Goal: Find specific page/section

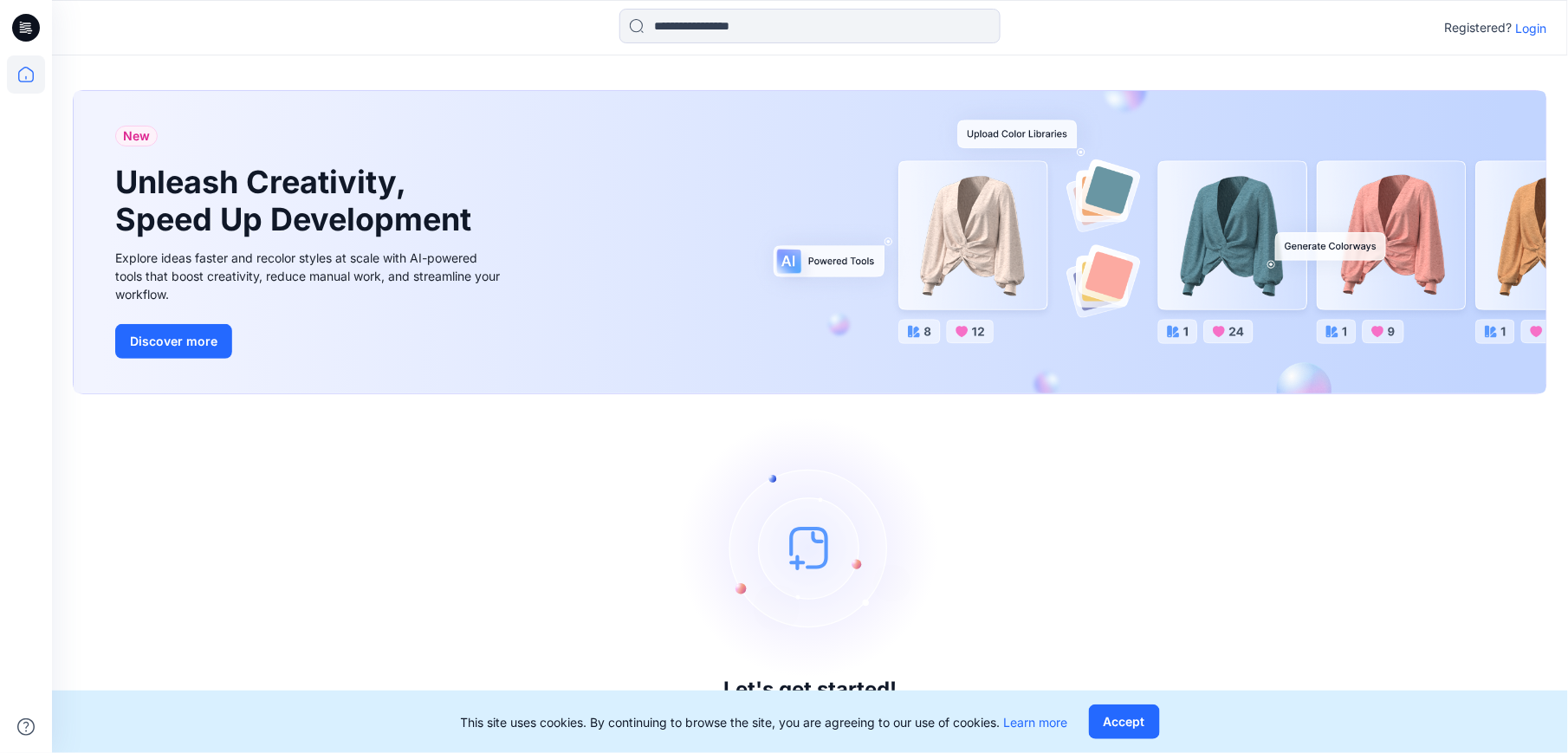
click at [1529, 24] on p "Login" at bounding box center [1531, 28] width 31 height 18
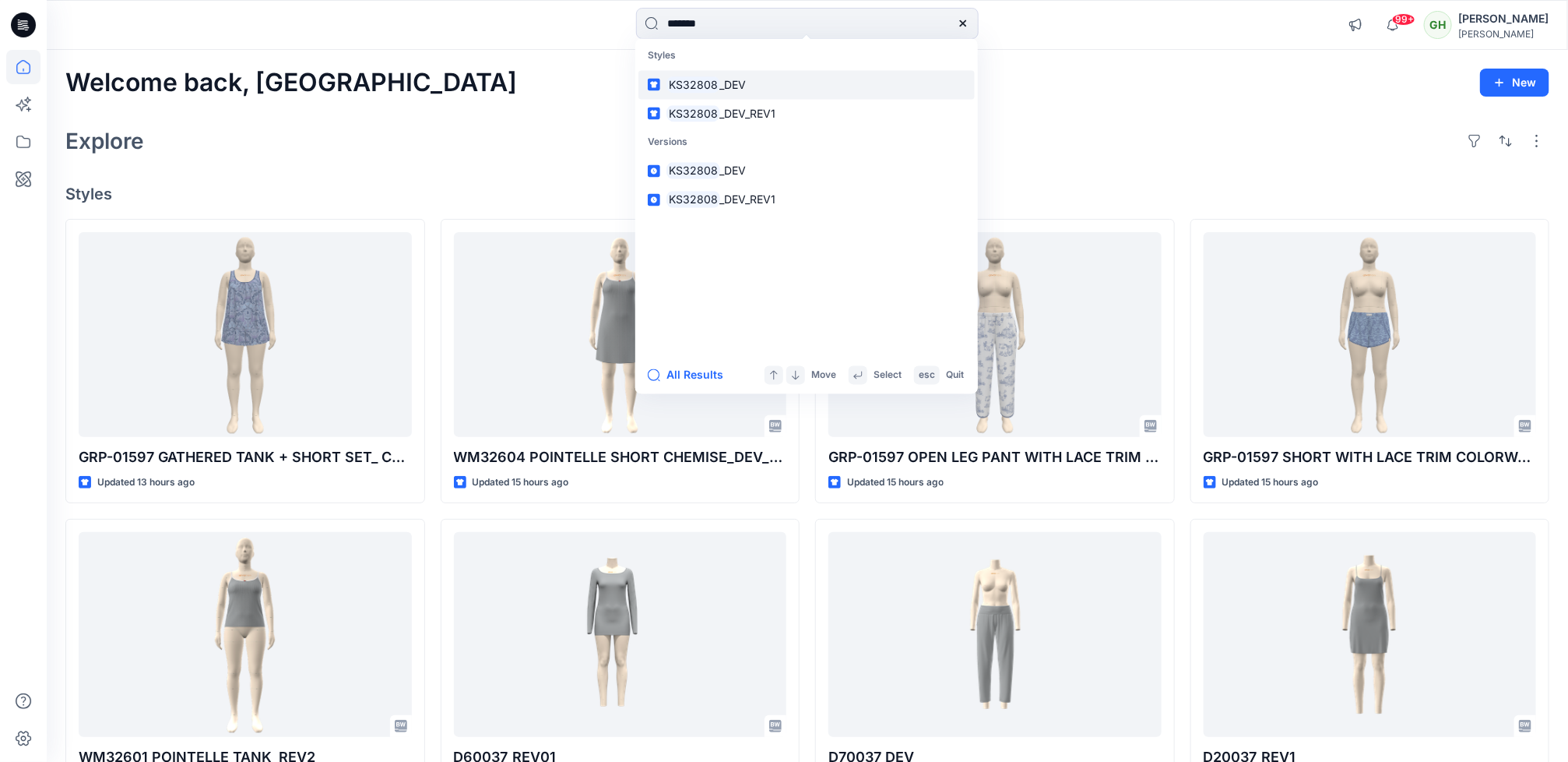
type input "*******"
click at [746, 91] on link "KS32808 _DEV" at bounding box center [806, 84] width 337 height 29
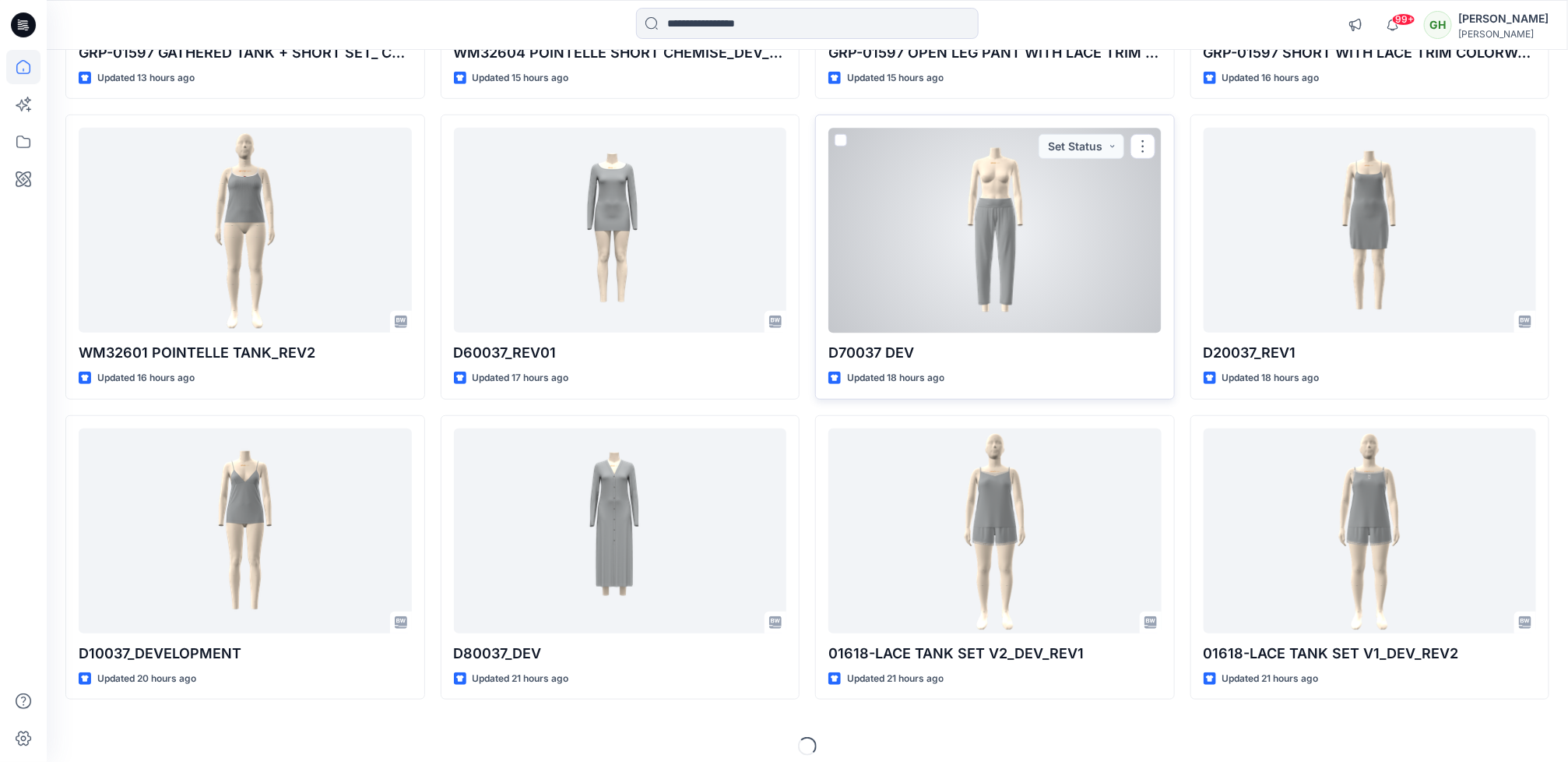
scroll to position [419, 0]
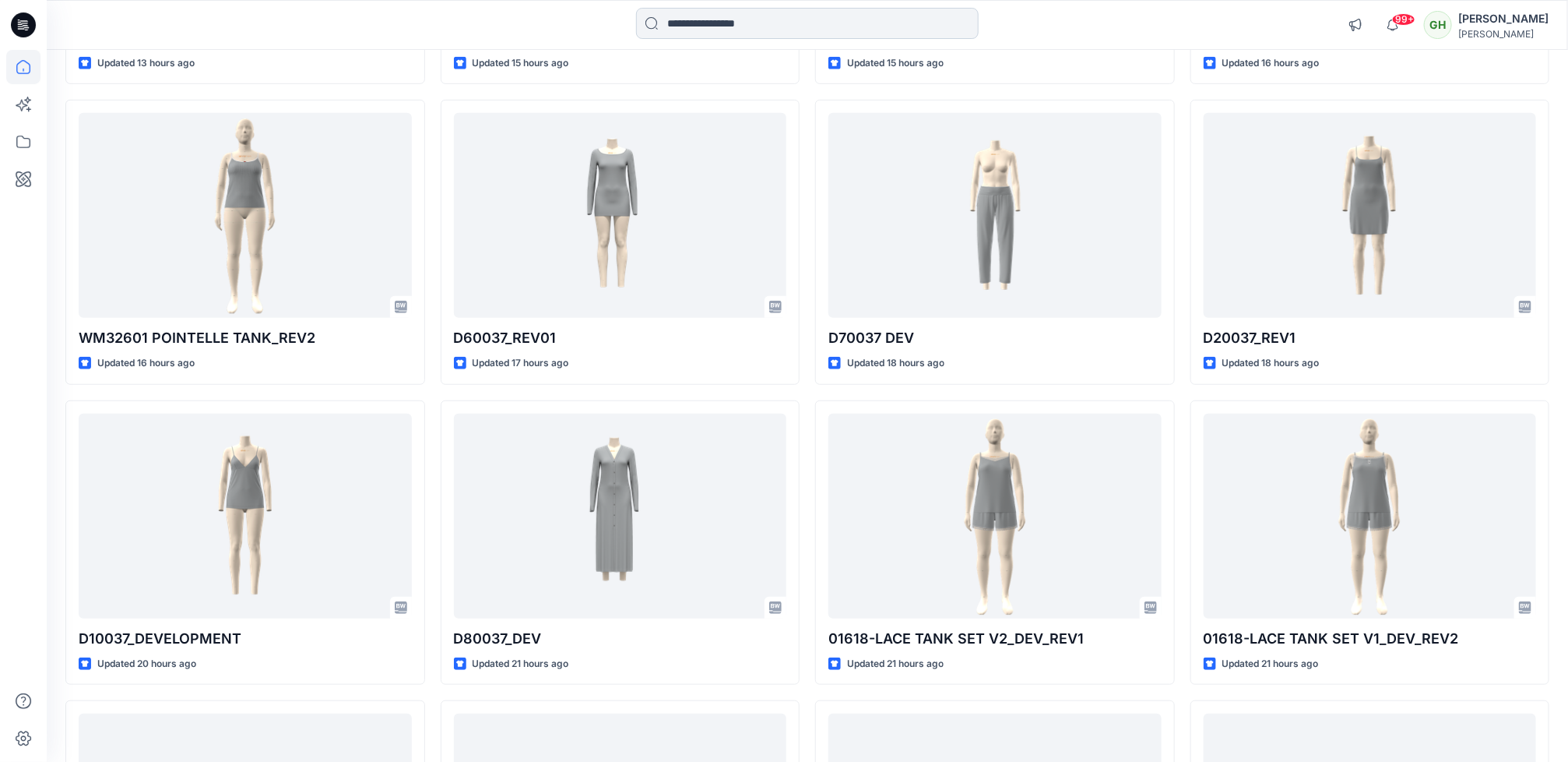
click at [715, 22] on input at bounding box center [808, 24] width 343 height 31
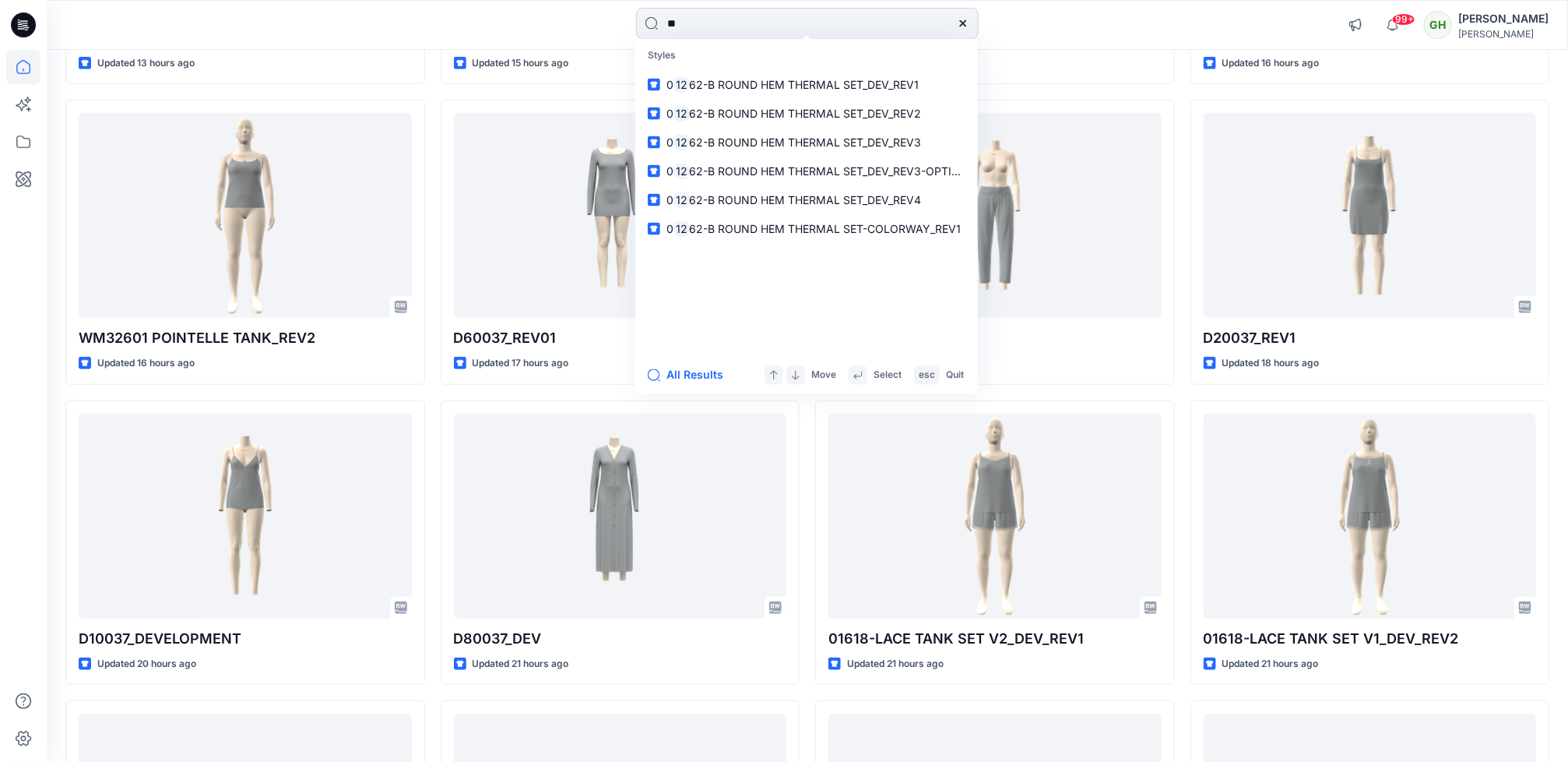
type input "*"
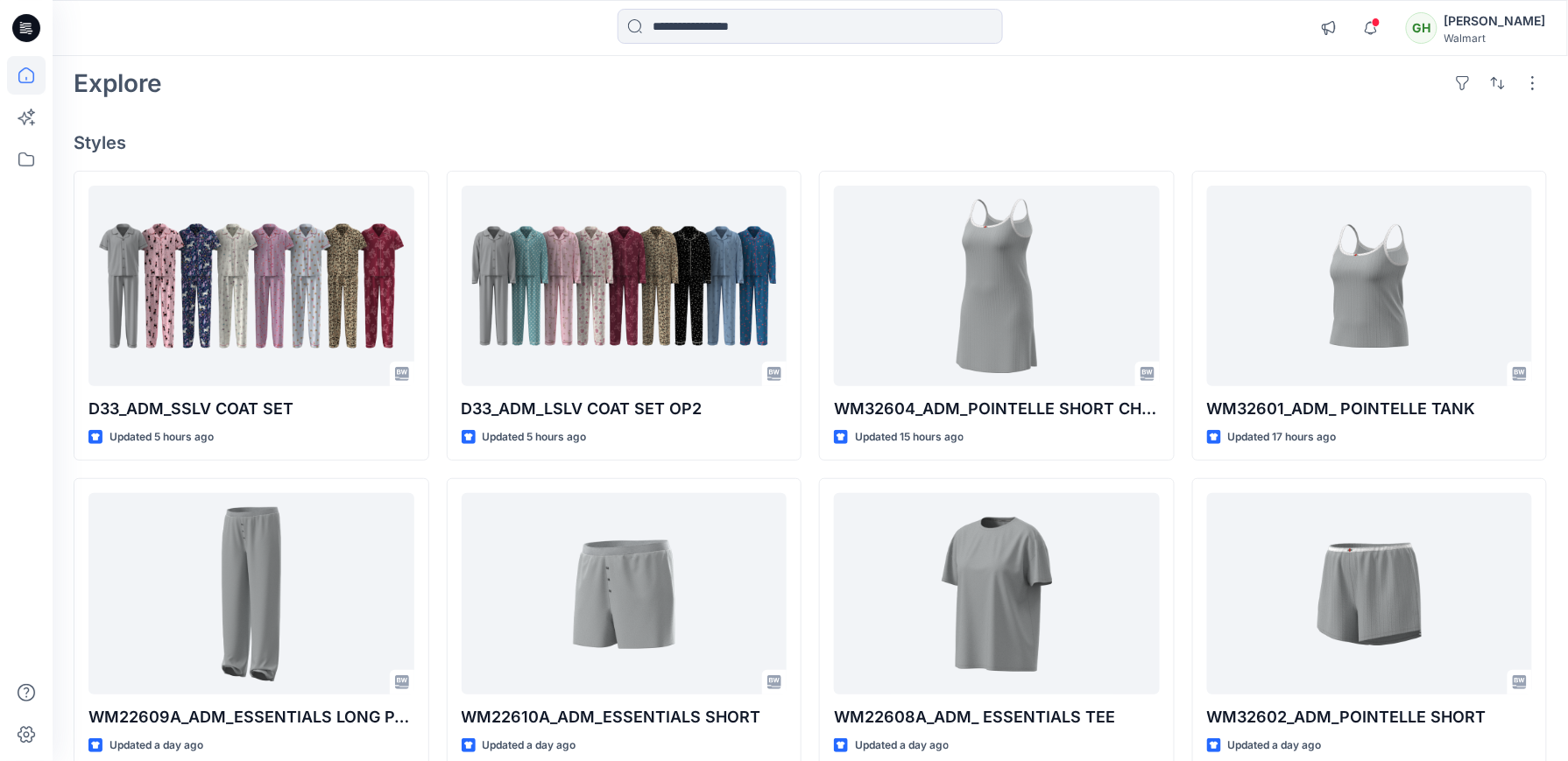
scroll to position [116, 0]
